Goal: Check status: Check status

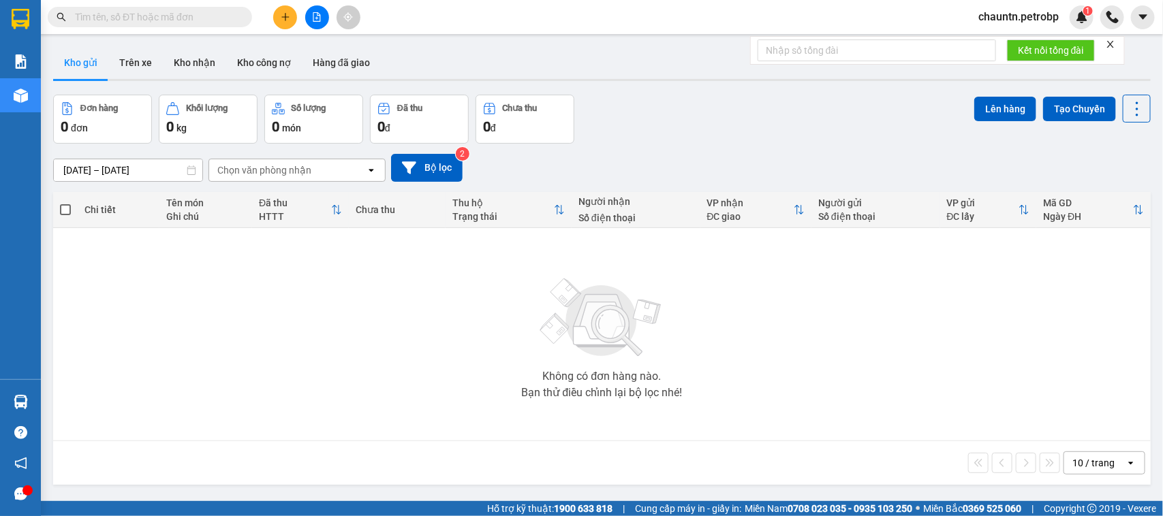
click at [142, 18] on input "text" at bounding box center [155, 17] width 161 height 15
paste input "78ADV2510140075"
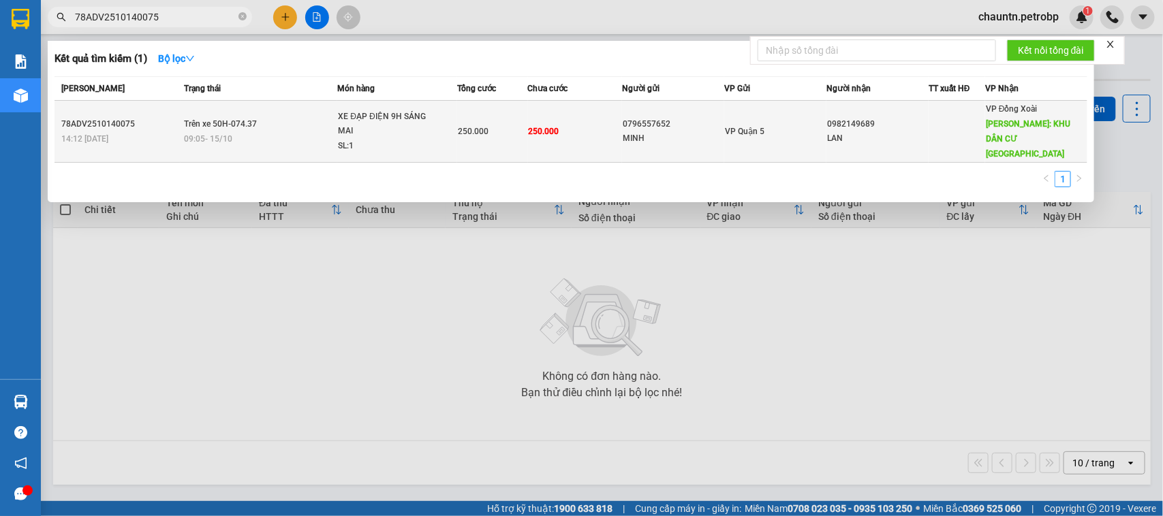
type input "78ADV2510140075"
click at [552, 138] on td "250.000" at bounding box center [575, 132] width 94 height 62
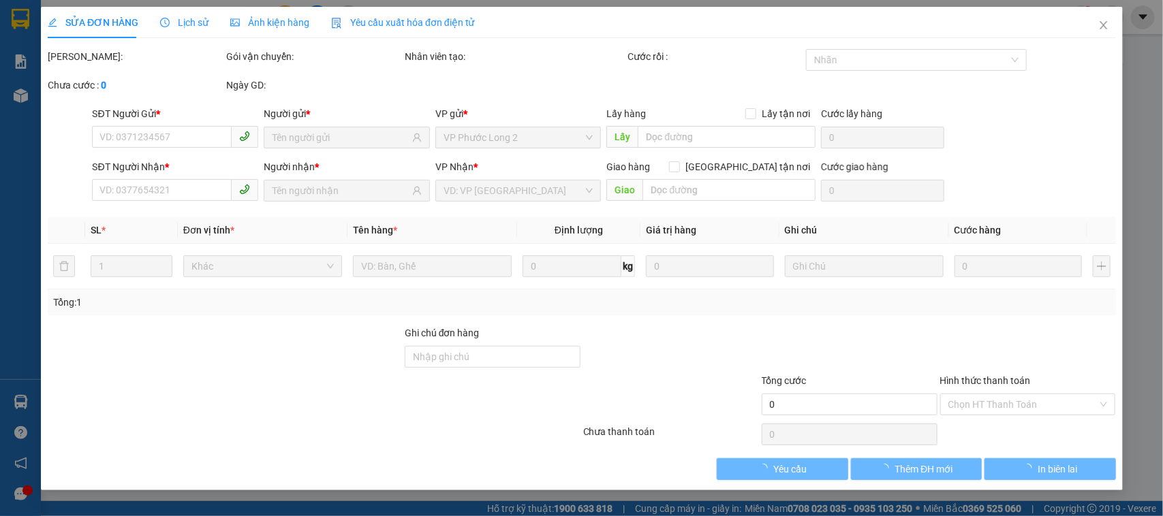
type input "0796557652"
type input "MINH"
type input "0982149689"
type input "LAN"
type input "KHU DÂN CƯ [GEOGRAPHIC_DATA]"
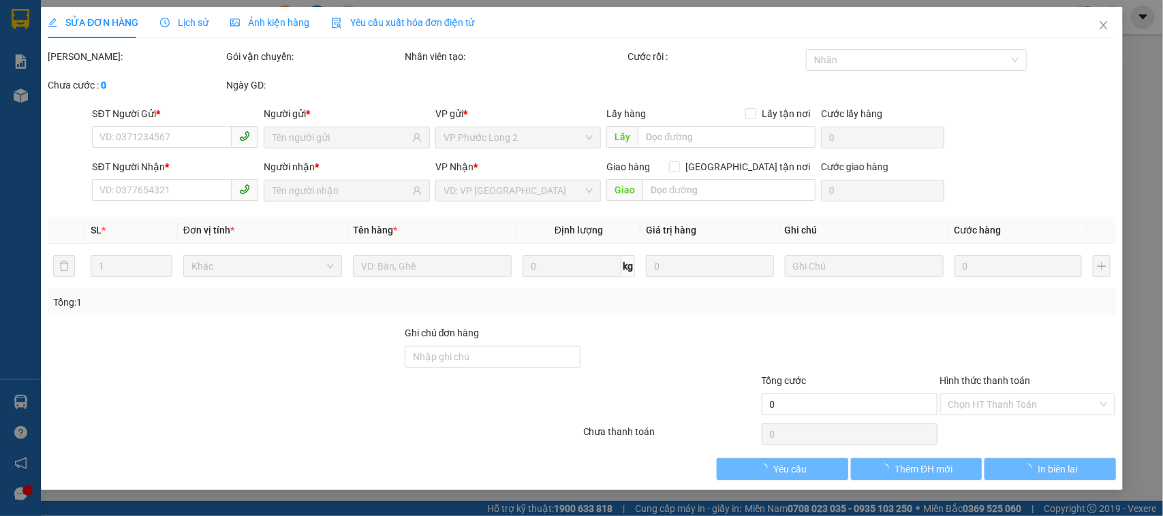
type input "250.000"
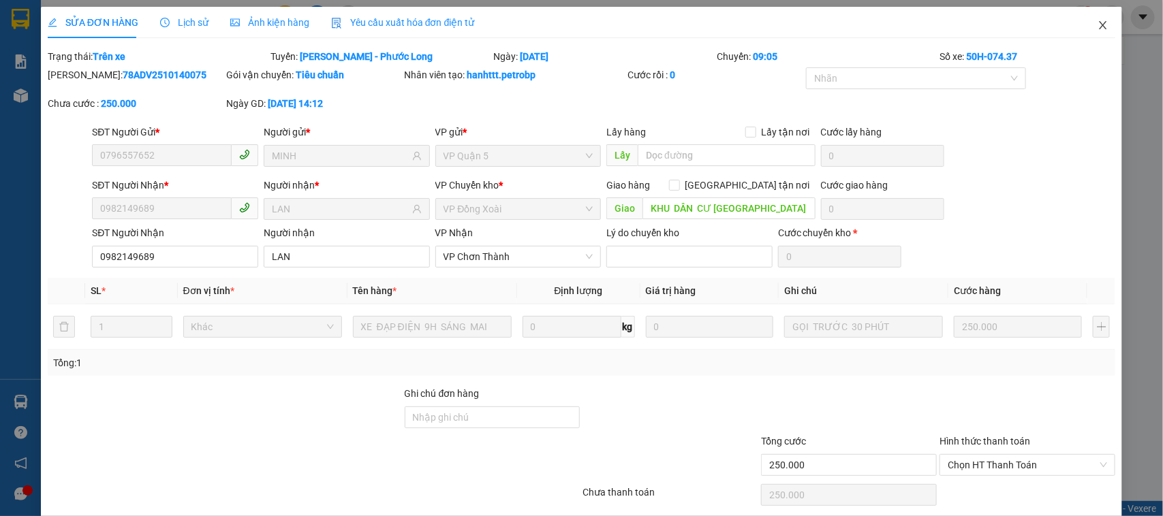
click at [1097, 24] on span "Close" at bounding box center [1103, 26] width 38 height 38
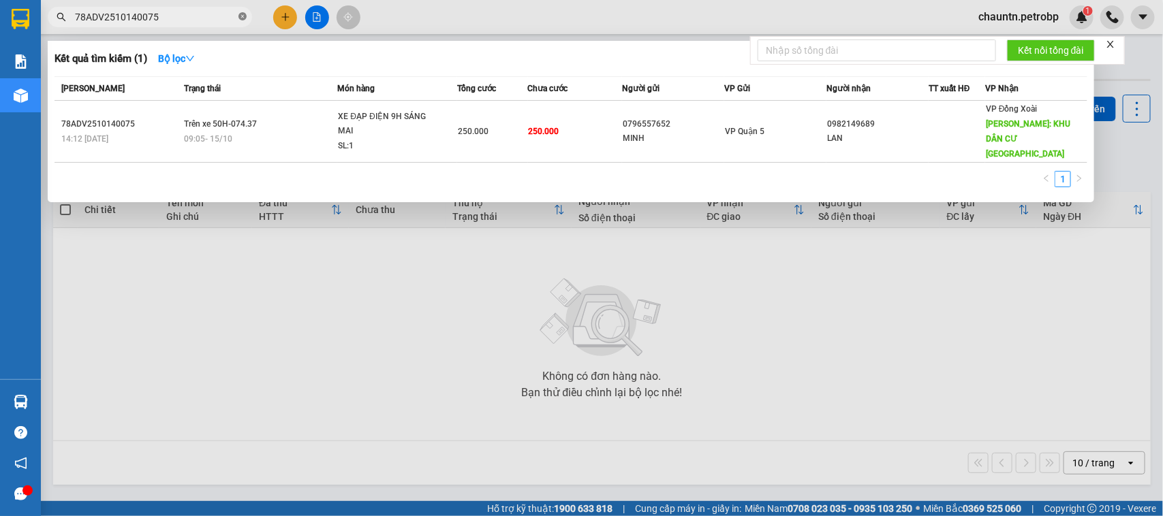
click at [243, 14] on icon "close-circle" at bounding box center [242, 16] width 8 height 8
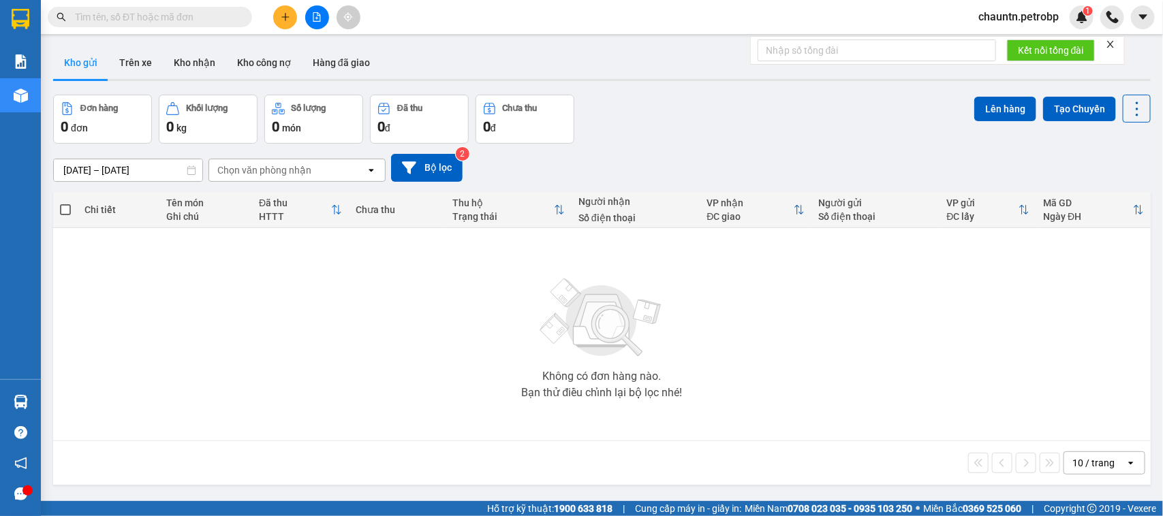
click at [307, 12] on button at bounding box center [317, 17] width 24 height 24
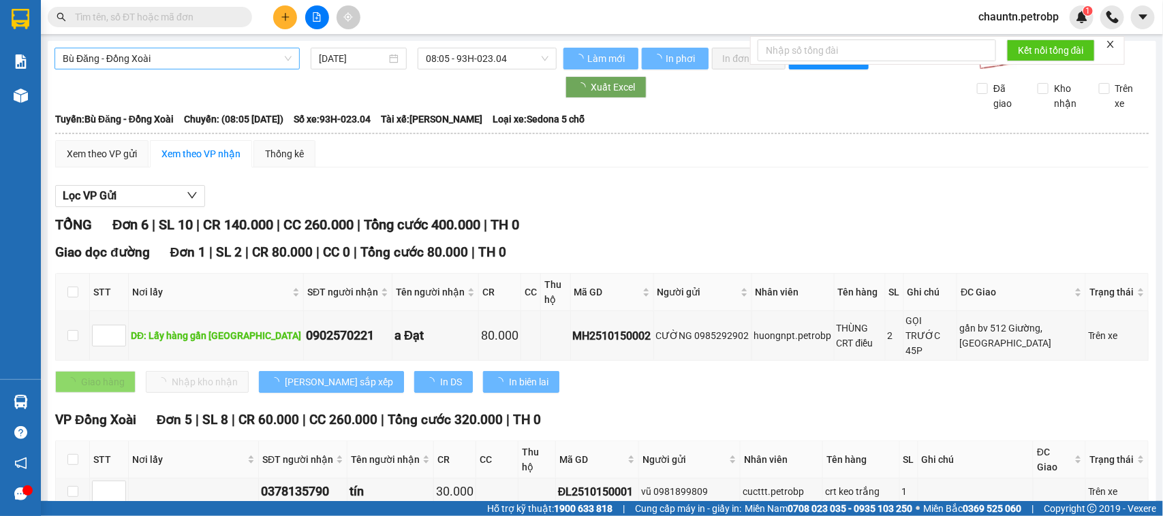
click at [238, 55] on span "Bù Đăng - Đồng Xoài" at bounding box center [177, 58] width 229 height 20
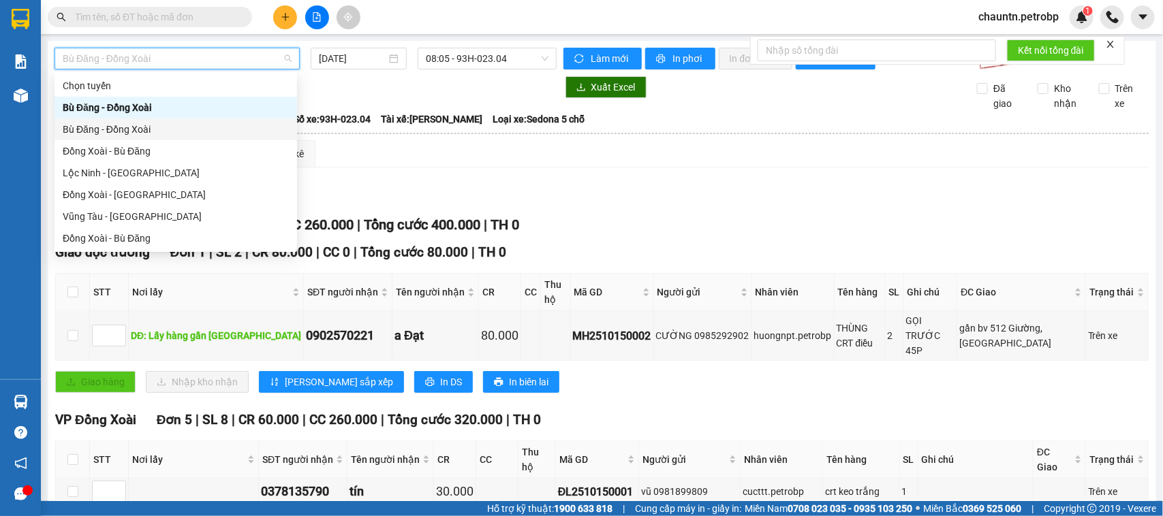
click at [127, 131] on div "Bù Đăng - Đồng Xoài" at bounding box center [176, 129] width 226 height 15
type input "[DATE]"
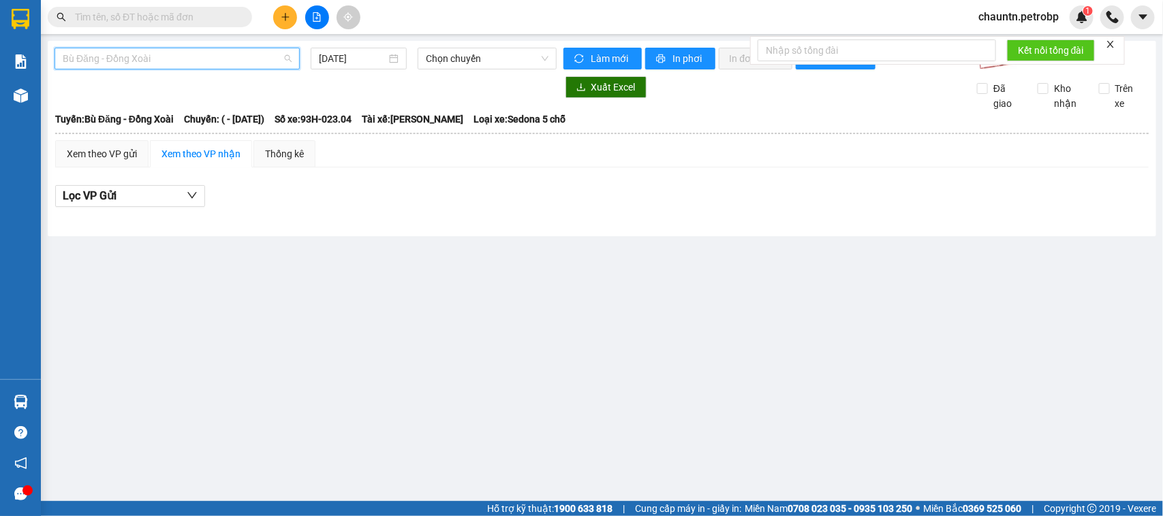
click at [152, 55] on span "Bù Đăng - Đồng Xoài" at bounding box center [177, 58] width 229 height 20
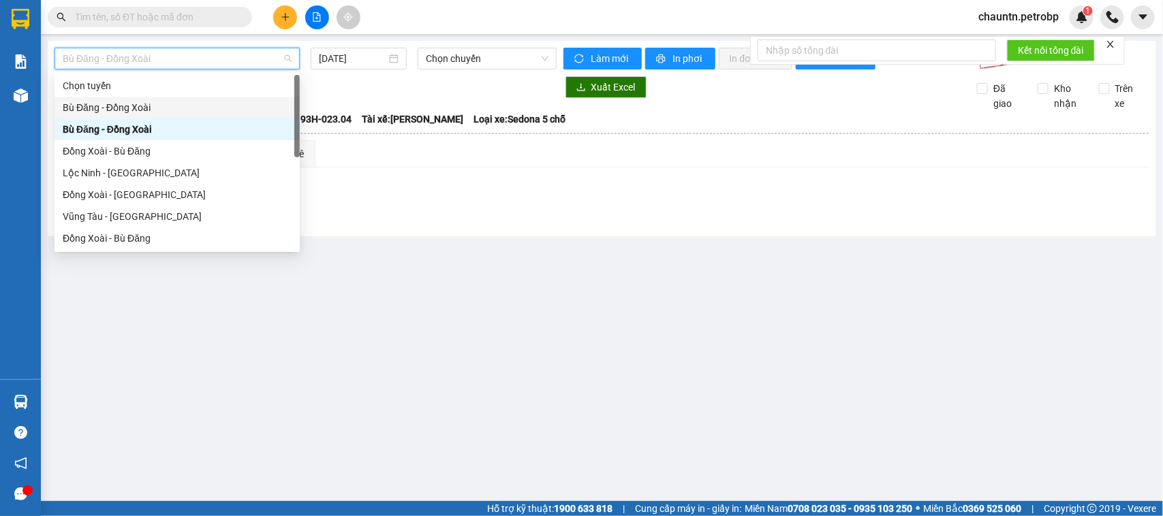
click at [137, 106] on div "Bù Đăng - Đồng Xoài" at bounding box center [177, 107] width 229 height 15
type input "[DATE]"
